Goal: Task Accomplishment & Management: Manage account settings

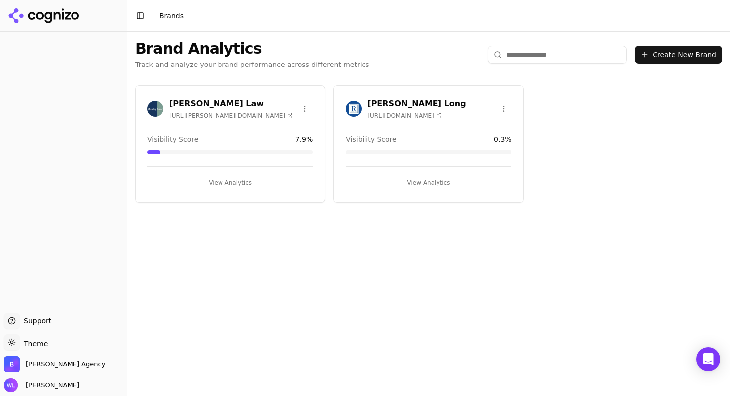
click at [506, 107] on html "Support Support Toggle theme Theme [PERSON_NAME] Agency [PERSON_NAME] Toggle Si…" at bounding box center [365, 198] width 730 height 396
click at [398, 103] on html "Support Support Toggle theme Theme [PERSON_NAME] Agency [PERSON_NAME] Toggle Si…" at bounding box center [365, 198] width 730 height 396
click at [396, 98] on h3 "[PERSON_NAME] Long" at bounding box center [416, 104] width 98 height 12
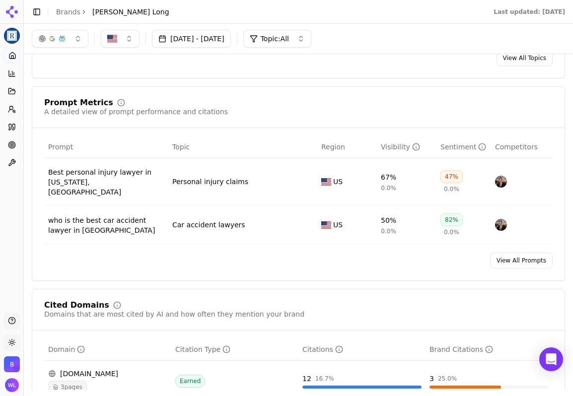
scroll to position [545, 0]
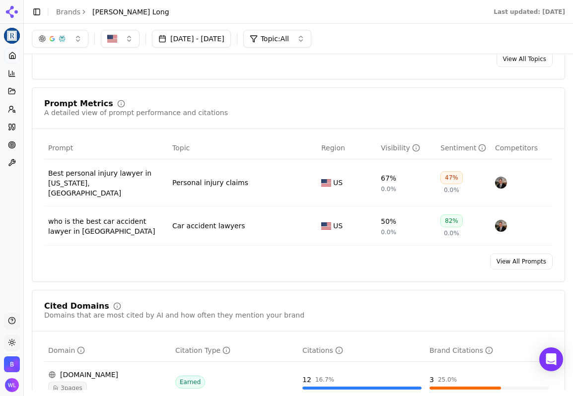
click at [534, 254] on link "View All Prompts" at bounding box center [521, 262] width 63 height 16
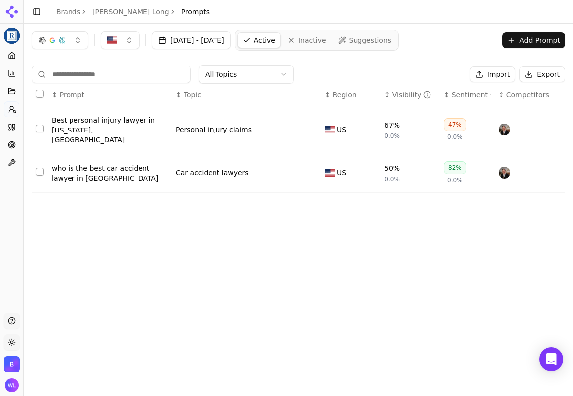
click at [392, 41] on span "Suggestions" at bounding box center [370, 40] width 43 height 10
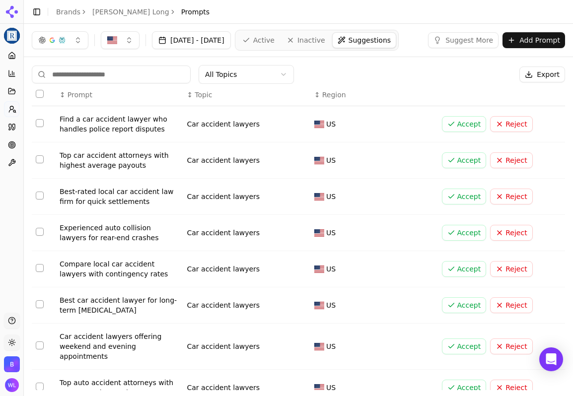
click at [275, 40] on span "Active" at bounding box center [263, 40] width 21 height 10
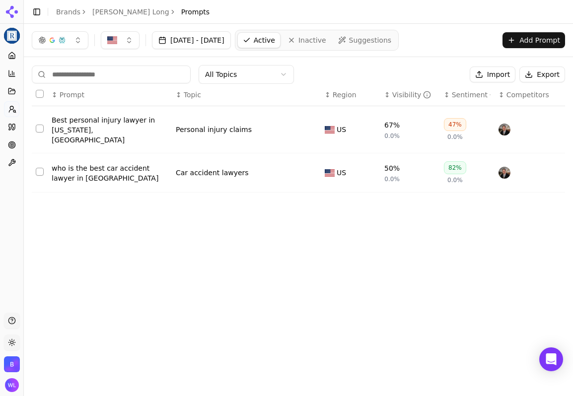
click at [498, 78] on button "Import" at bounding box center [493, 75] width 46 height 16
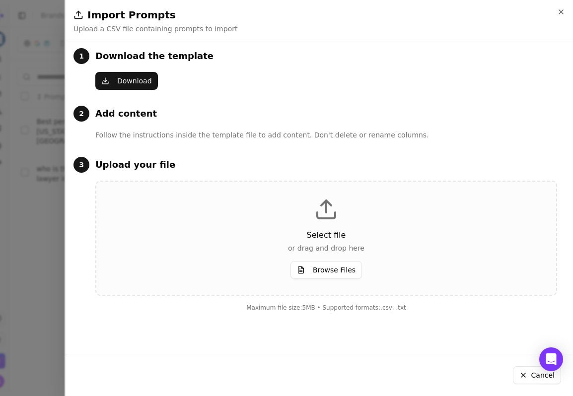
click at [315, 252] on p "or drag and drop here" at bounding box center [326, 248] width 428 height 10
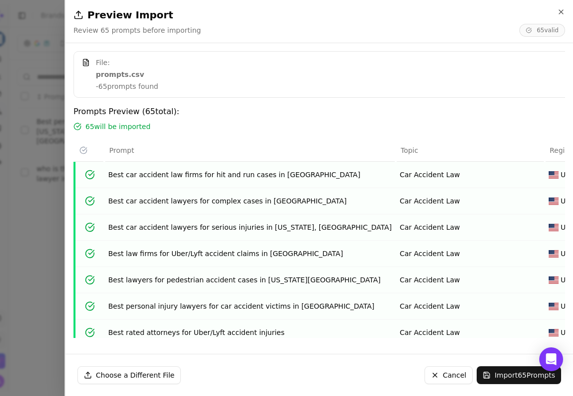
click at [507, 380] on button "Import 65 Prompts" at bounding box center [519, 375] width 84 height 18
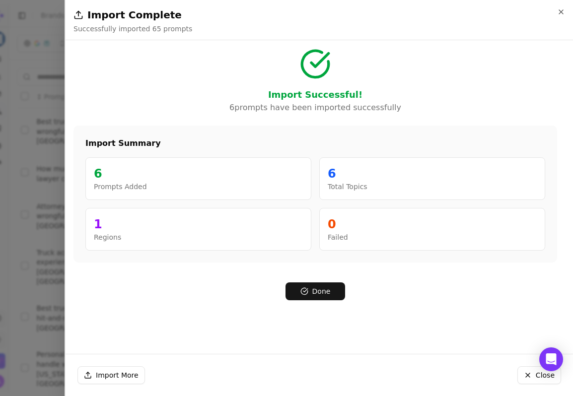
click at [334, 291] on button "Done" at bounding box center [315, 292] width 60 height 18
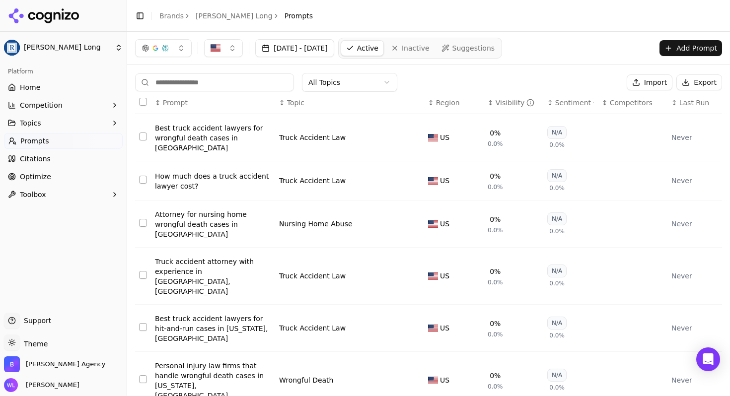
click at [495, 48] on span "Suggestions" at bounding box center [473, 48] width 43 height 10
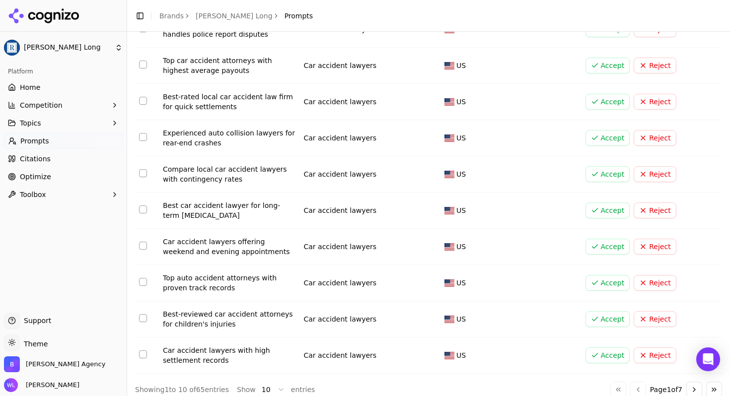
scroll to position [112, 0]
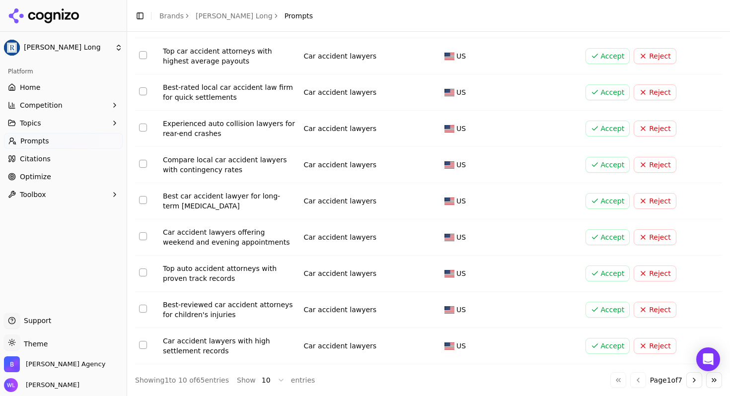
click at [690, 379] on button "Go to next page" at bounding box center [694, 380] width 16 height 16
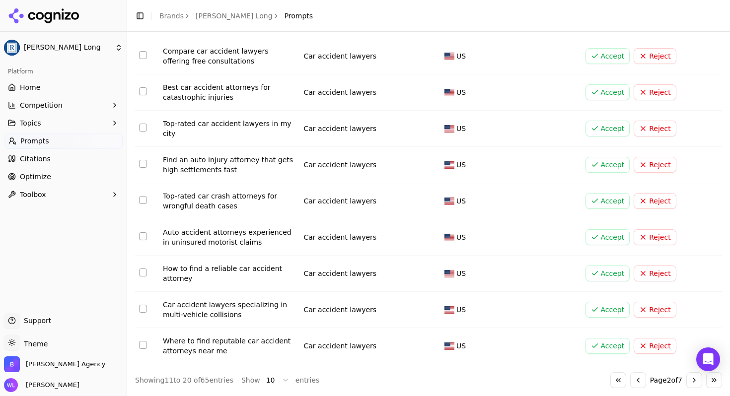
click at [691, 379] on button "Go to next page" at bounding box center [694, 380] width 16 height 16
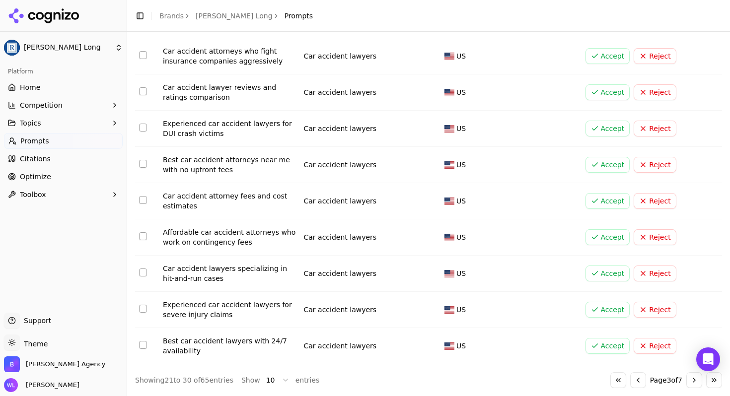
click at [691, 379] on button "Go to next page" at bounding box center [694, 380] width 16 height 16
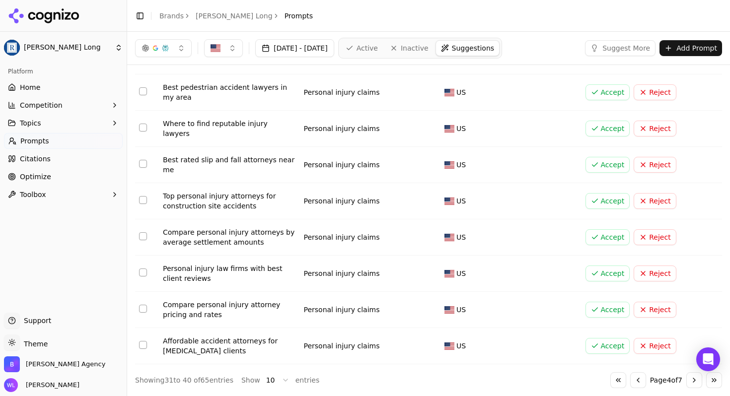
scroll to position [108, 0]
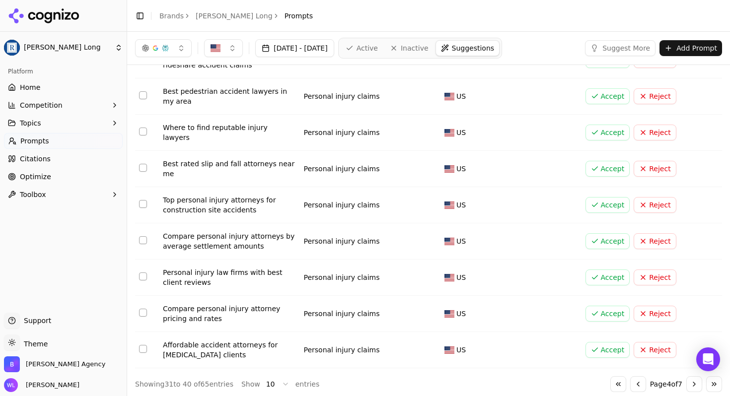
click at [691, 379] on button "Go to next page" at bounding box center [694, 384] width 16 height 16
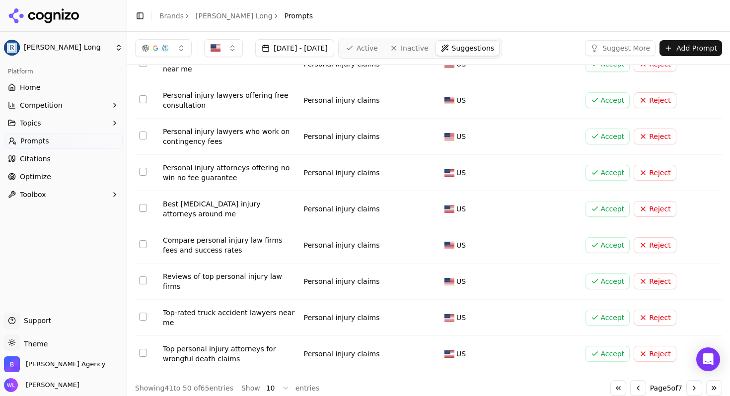
click at [646, 208] on button "Reject" at bounding box center [655, 209] width 42 height 16
click at [660, 205] on button "Reject" at bounding box center [655, 209] width 42 height 16
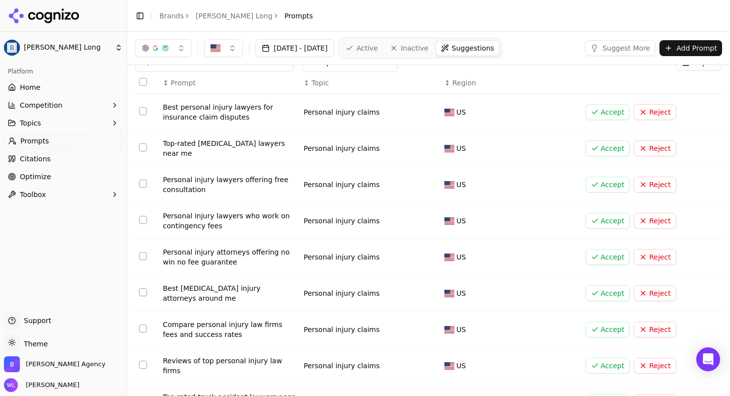
scroll to position [0, 0]
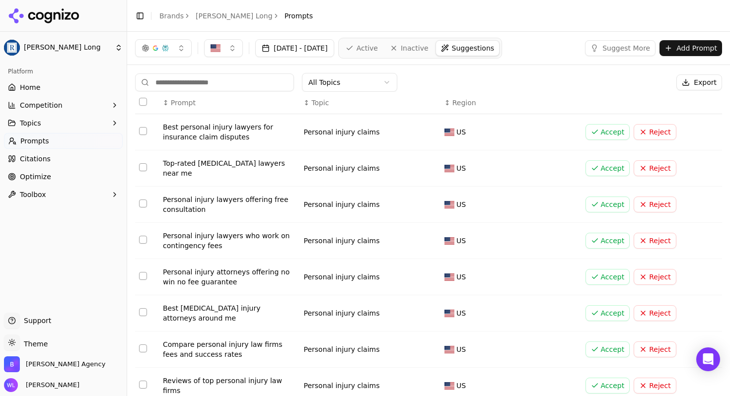
click at [33, 90] on span "Home" at bounding box center [30, 87] width 20 height 10
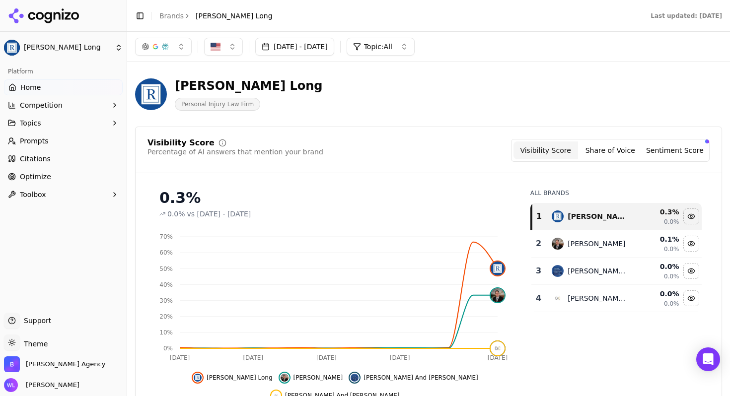
click at [52, 46] on html "[PERSON_NAME] Long Platform Home Competition Topics Prompts Citations Optimize …" at bounding box center [365, 198] width 730 height 396
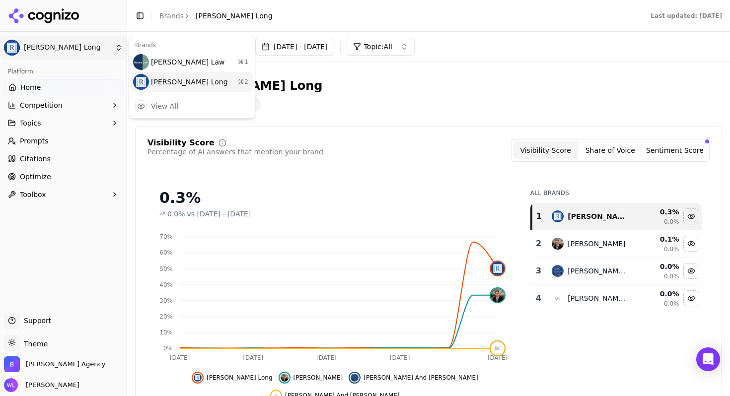
click at [196, 81] on div "[PERSON_NAME] Long ⌘ 2" at bounding box center [192, 82] width 122 height 20
click at [104, 50] on html "[PERSON_NAME] Long Platform Home Competition Topics Prompts Citations Optimize …" at bounding box center [365, 198] width 730 height 396
click at [155, 65] on p "[PERSON_NAME] Long" at bounding box center [147, 62] width 66 height 8
click at [90, 51] on html "[PERSON_NAME] Long Platform Home Competition Topics Prompts Citations Optimize …" at bounding box center [365, 198] width 730 height 396
click at [157, 61] on div "[PERSON_NAME] Law ⌘ 1" at bounding box center [192, 62] width 122 height 20
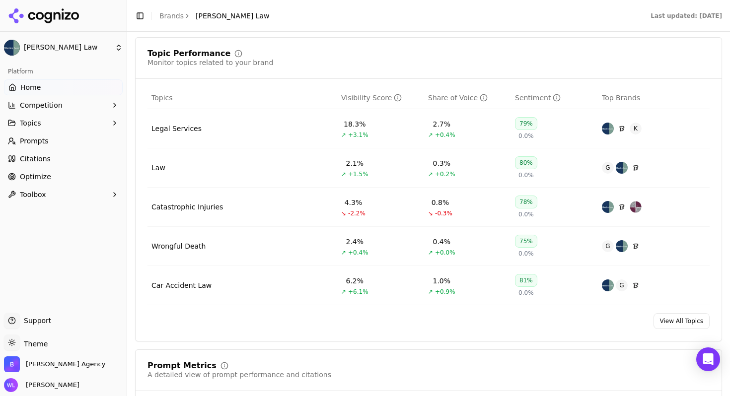
scroll to position [411, 0]
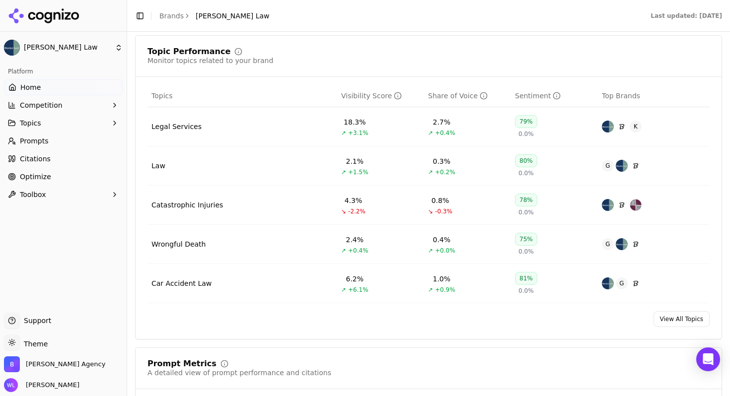
click at [677, 323] on link "View All Topics" at bounding box center [681, 319] width 56 height 16
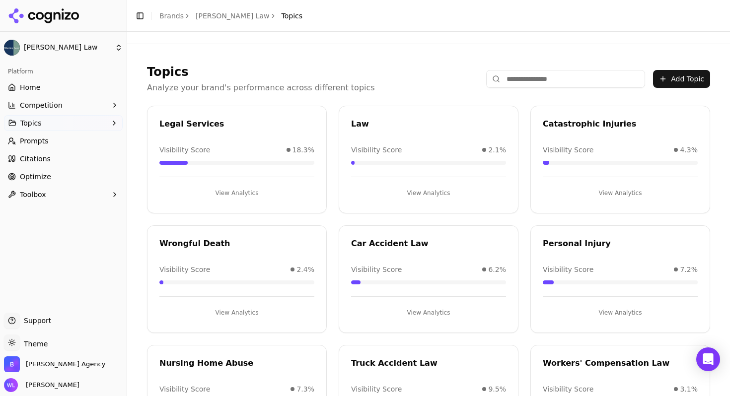
click at [43, 85] on link "Home" at bounding box center [63, 87] width 119 height 16
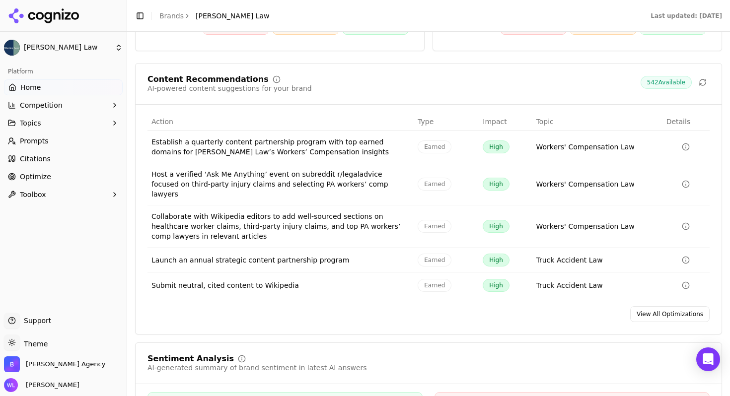
scroll to position [1520, 0]
click at [655, 306] on link "View All Optimizations" at bounding box center [669, 314] width 79 height 16
